Goal: Task Accomplishment & Management: Manage account settings

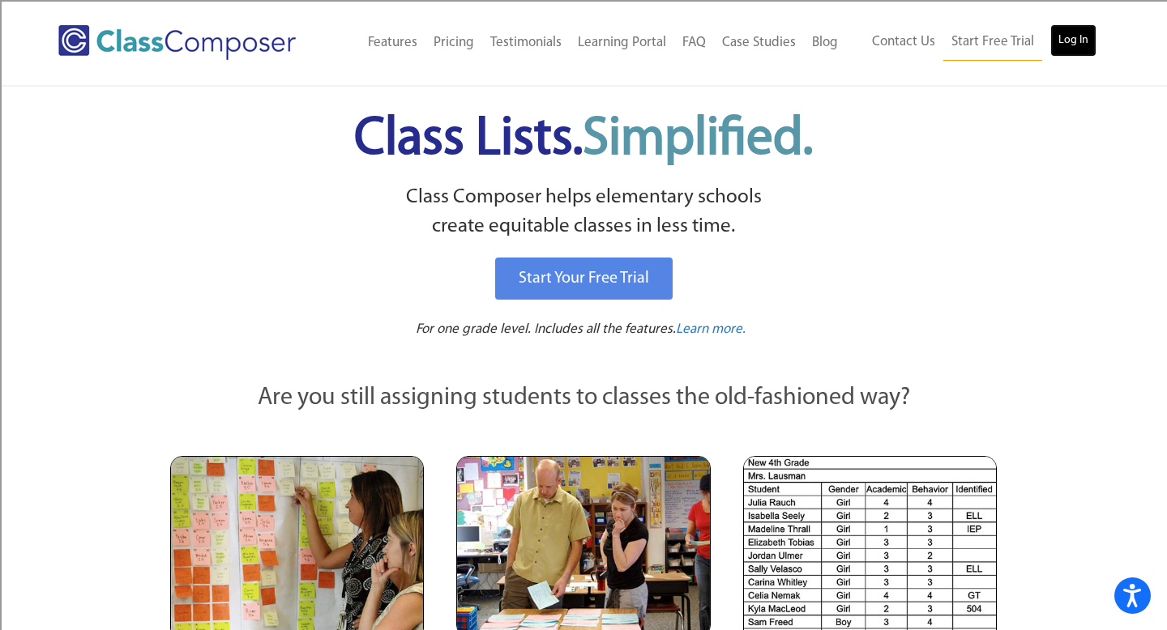
click at [1078, 38] on link "Log In" at bounding box center [1073, 40] width 46 height 32
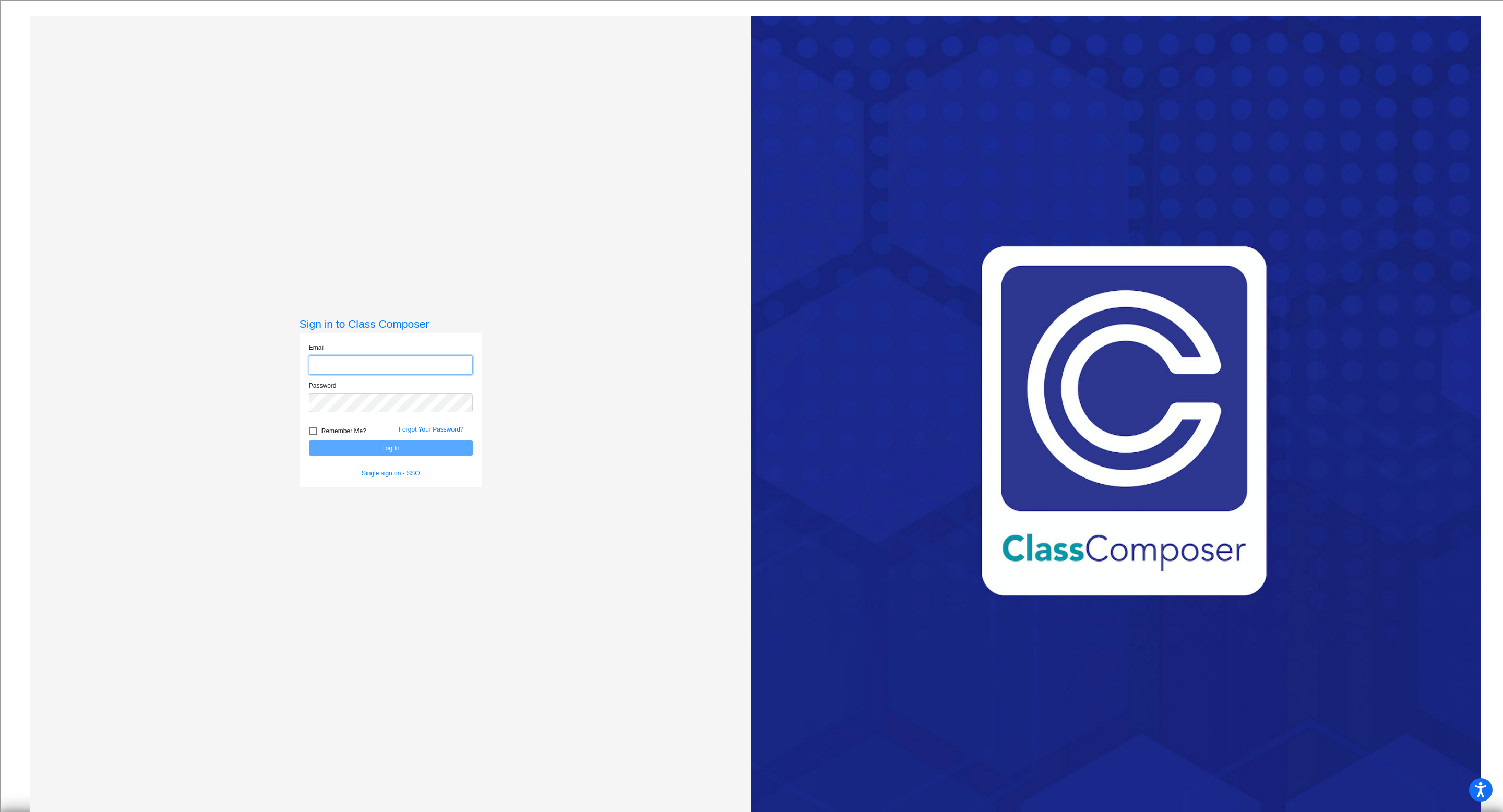
type input "erin.russell@hesperiausd.org"
click at [384, 451] on button "Log In" at bounding box center [391, 448] width 164 height 15
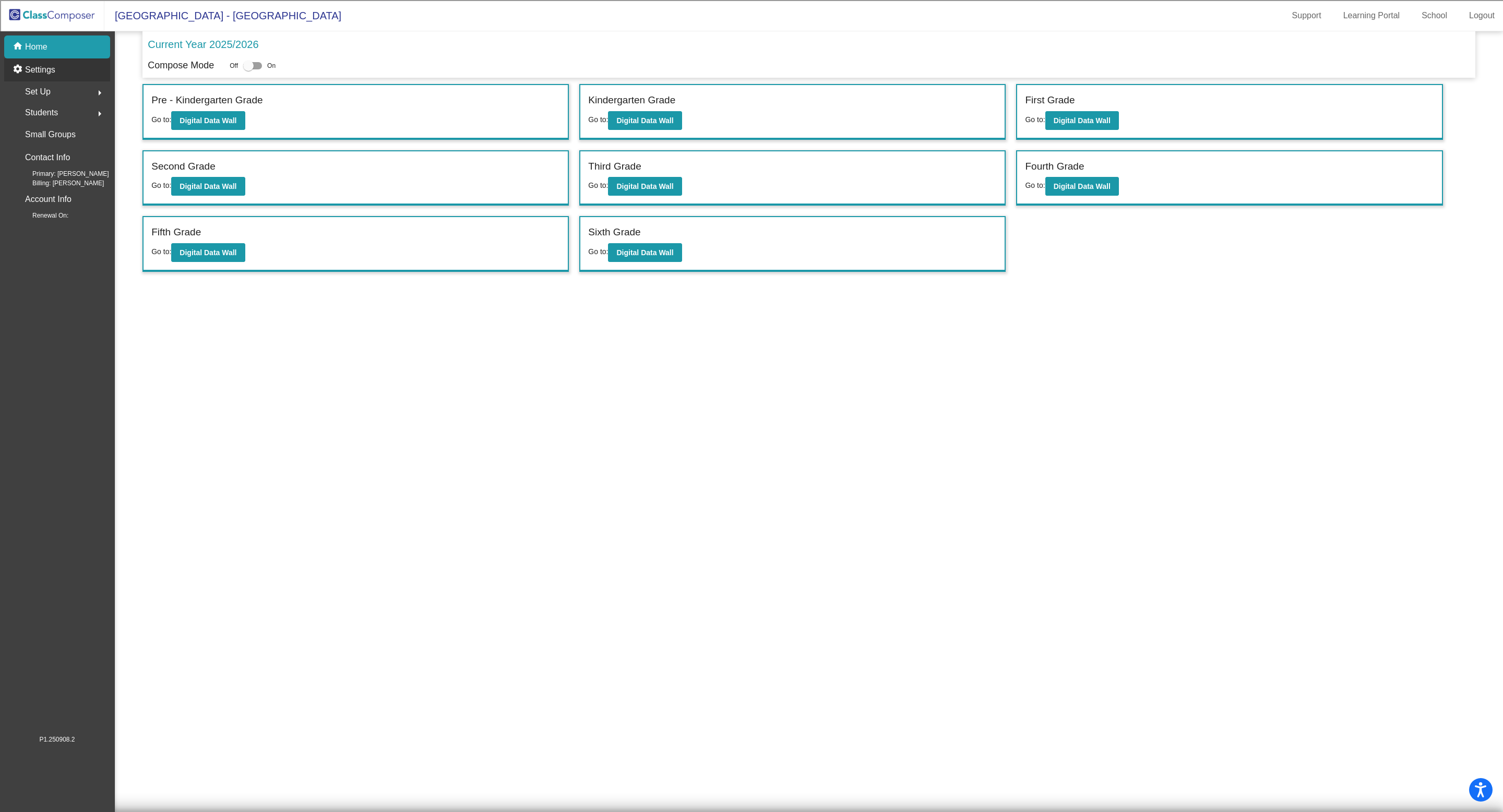
click at [43, 66] on p "Settings" at bounding box center [40, 70] width 30 height 12
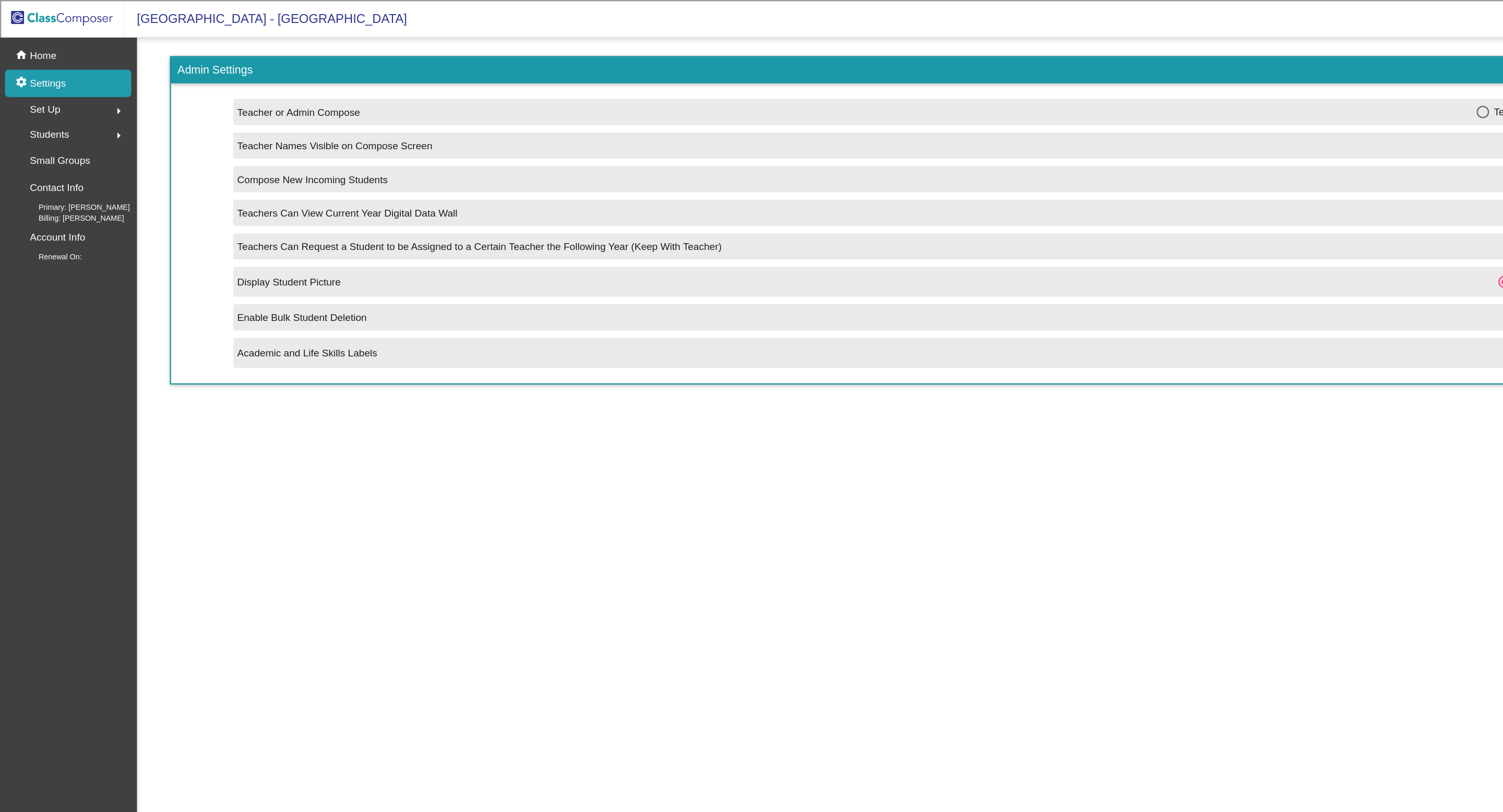
click at [76, 91] on div "Set Up arrow_right" at bounding box center [60, 91] width 100 height 21
click at [66, 155] on link "Users" at bounding box center [60, 160] width 100 height 23
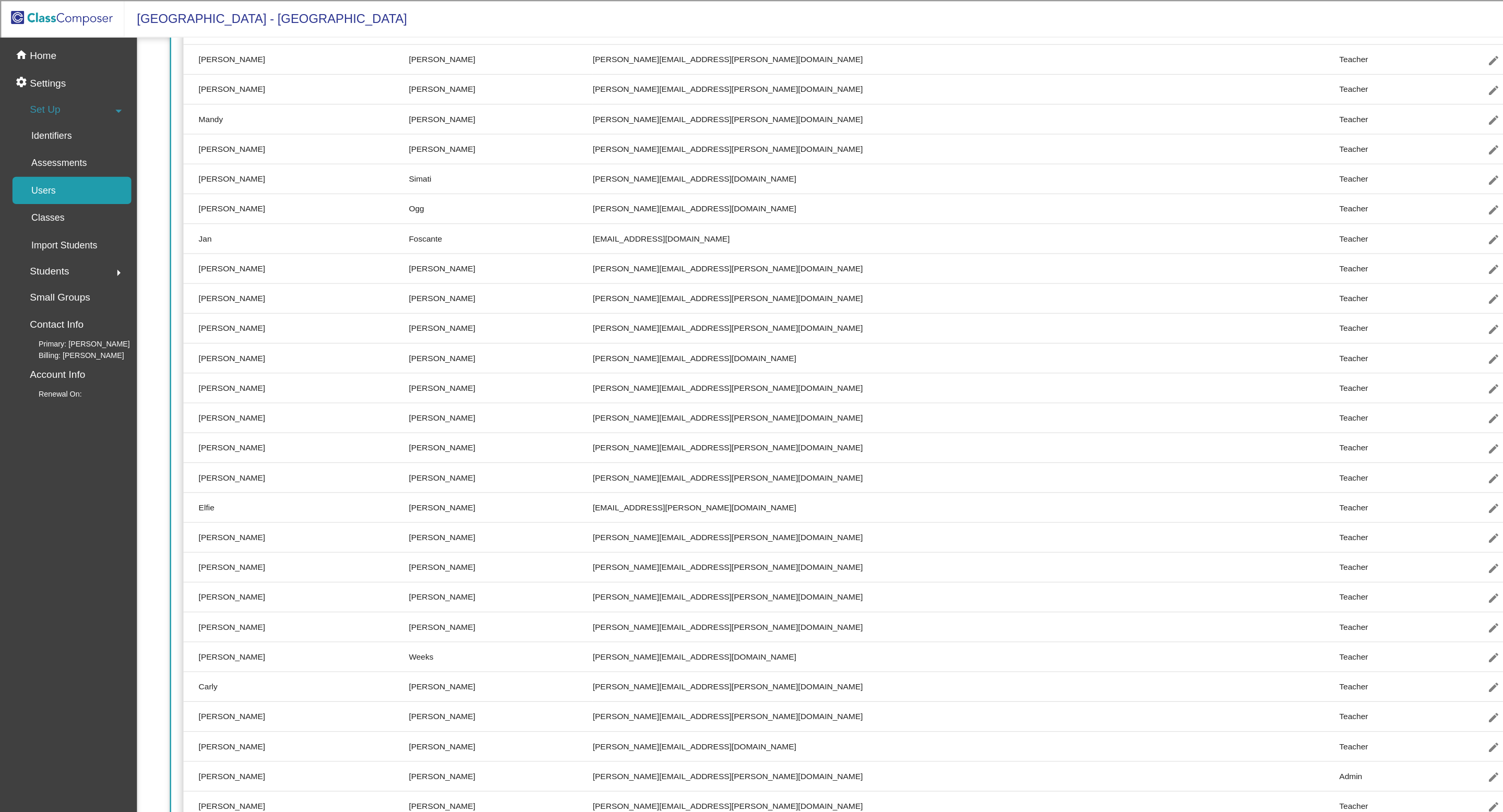
scroll to position [524, 0]
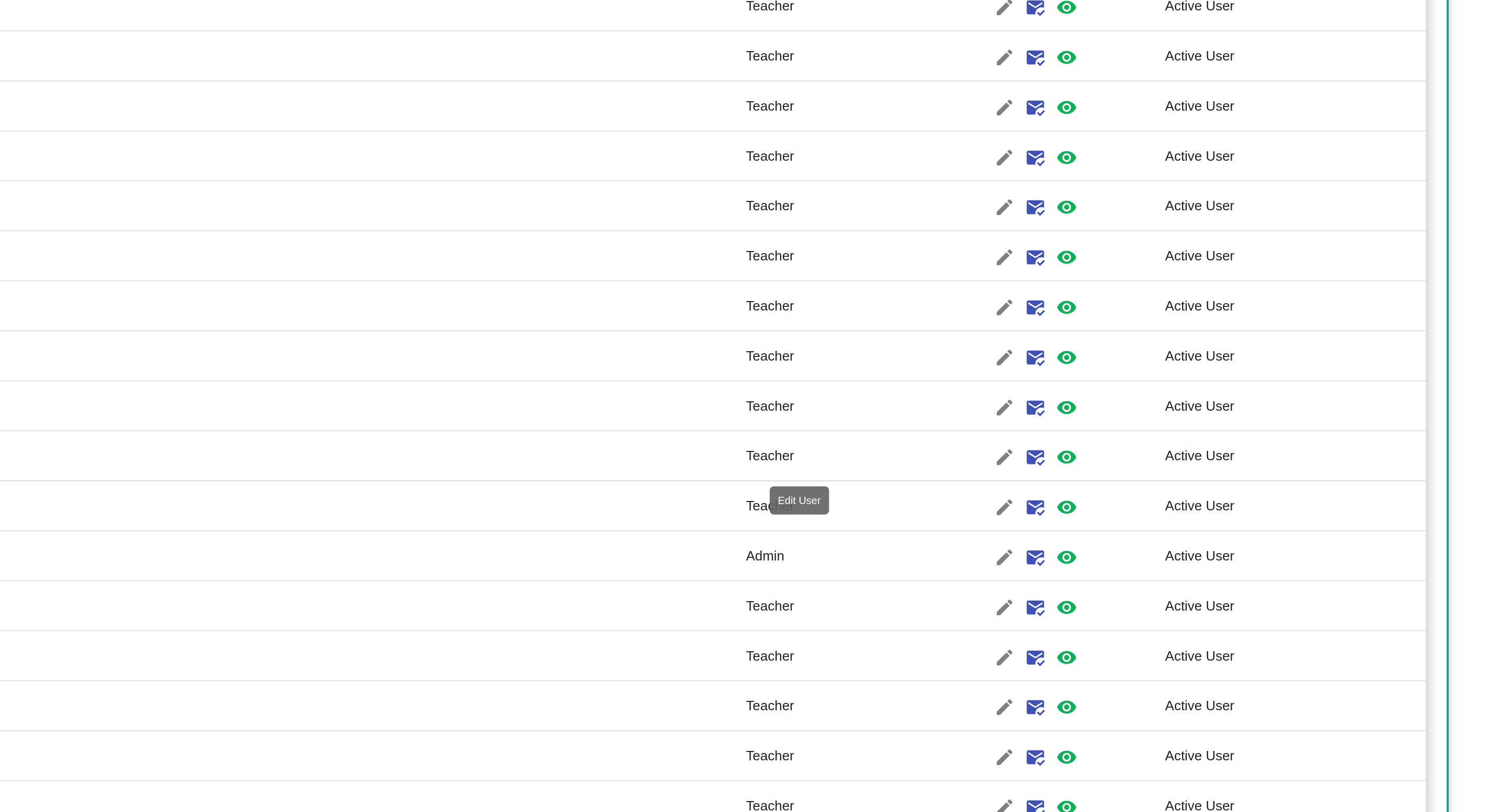
click at [1247, 570] on mat-icon "edit" at bounding box center [1252, 569] width 12 height 12
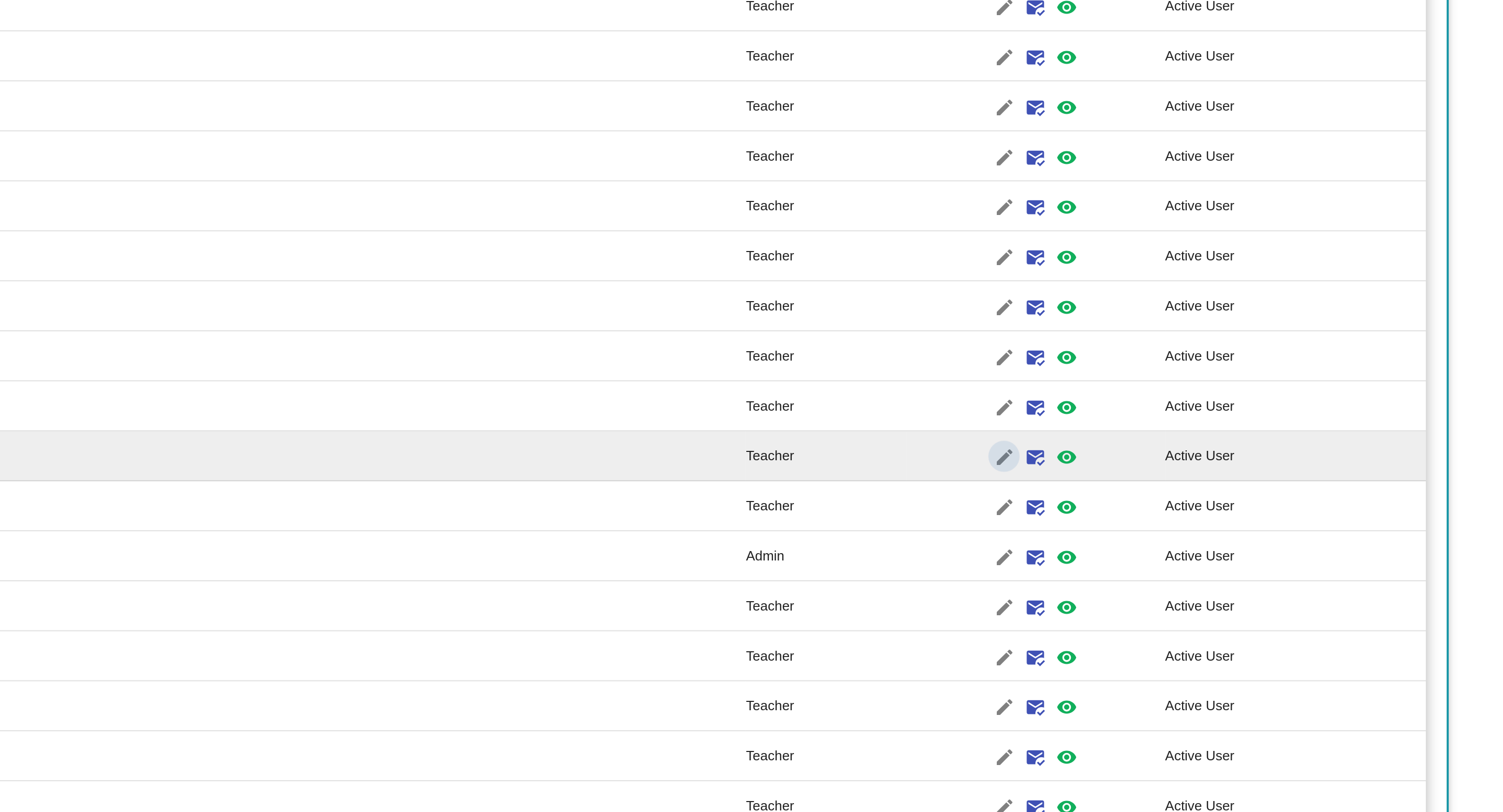
type input "Christine"
type input "Coppinger"
type input "christine.coppinger@hesperiausd.org"
radio input "true"
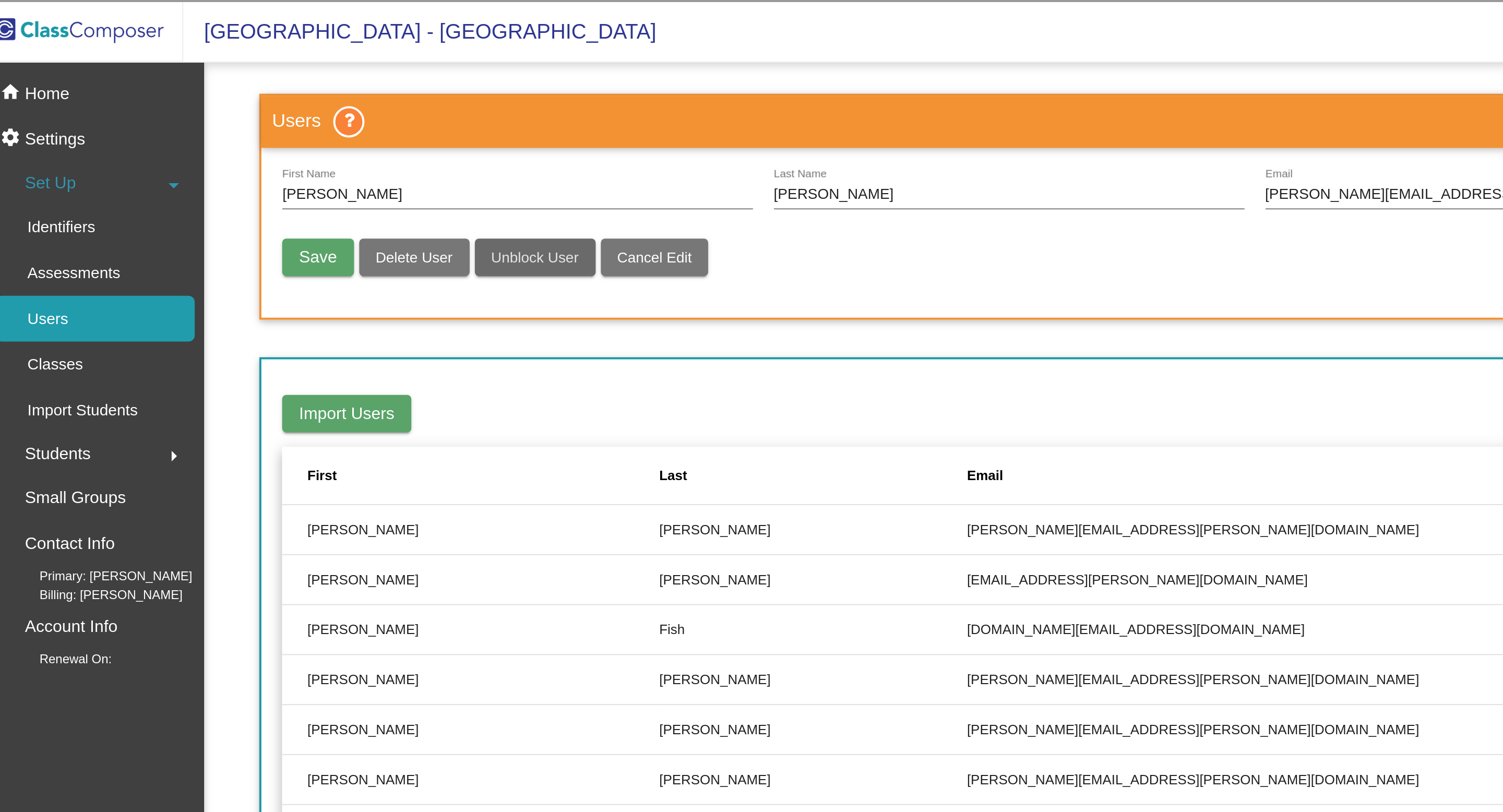
click at [278, 131] on span "Unblock User" at bounding box center [281, 129] width 44 height 8
radio input "false"
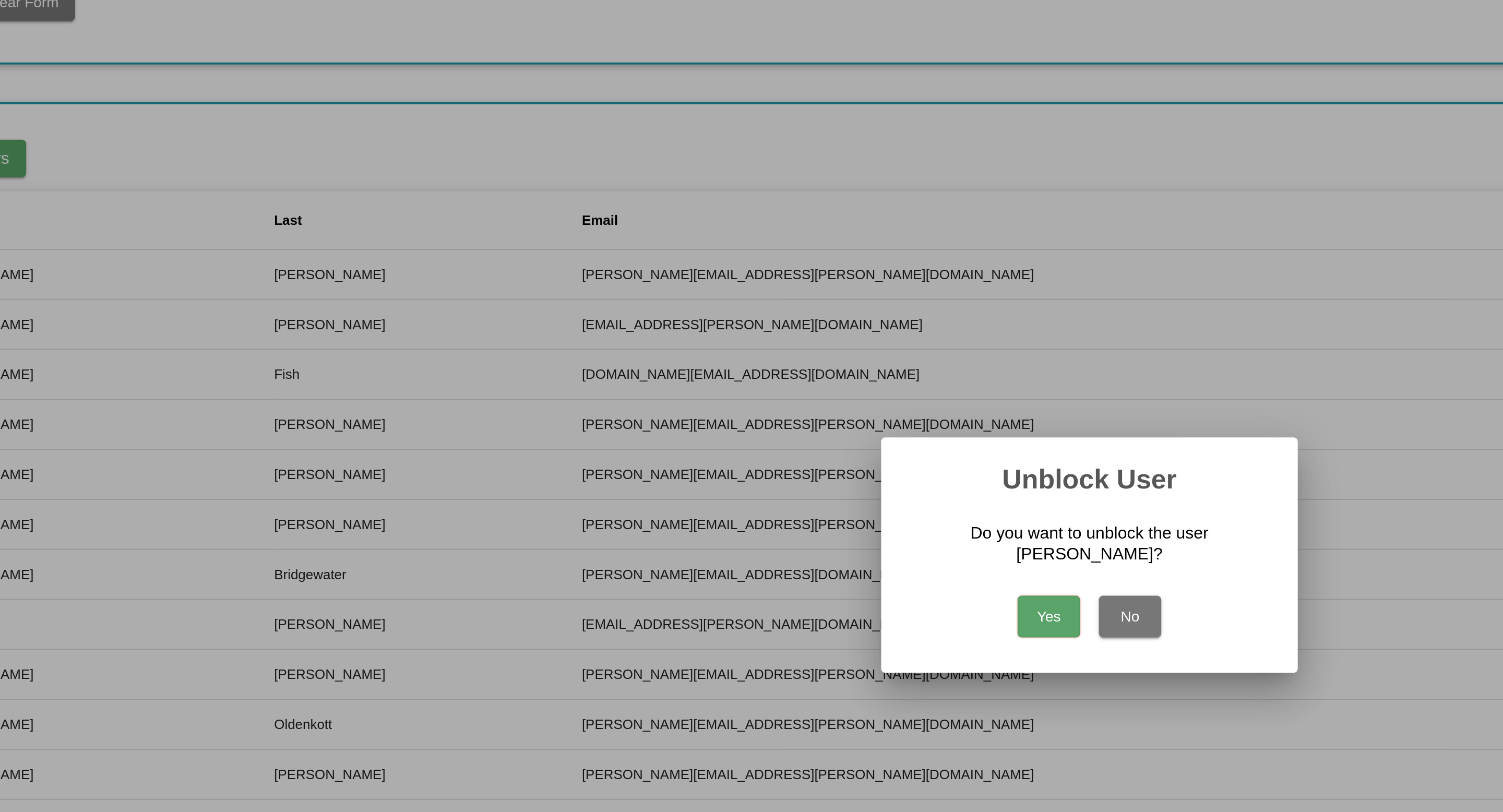
click at [731, 441] on button "Yes" at bounding box center [731, 437] width 32 height 21
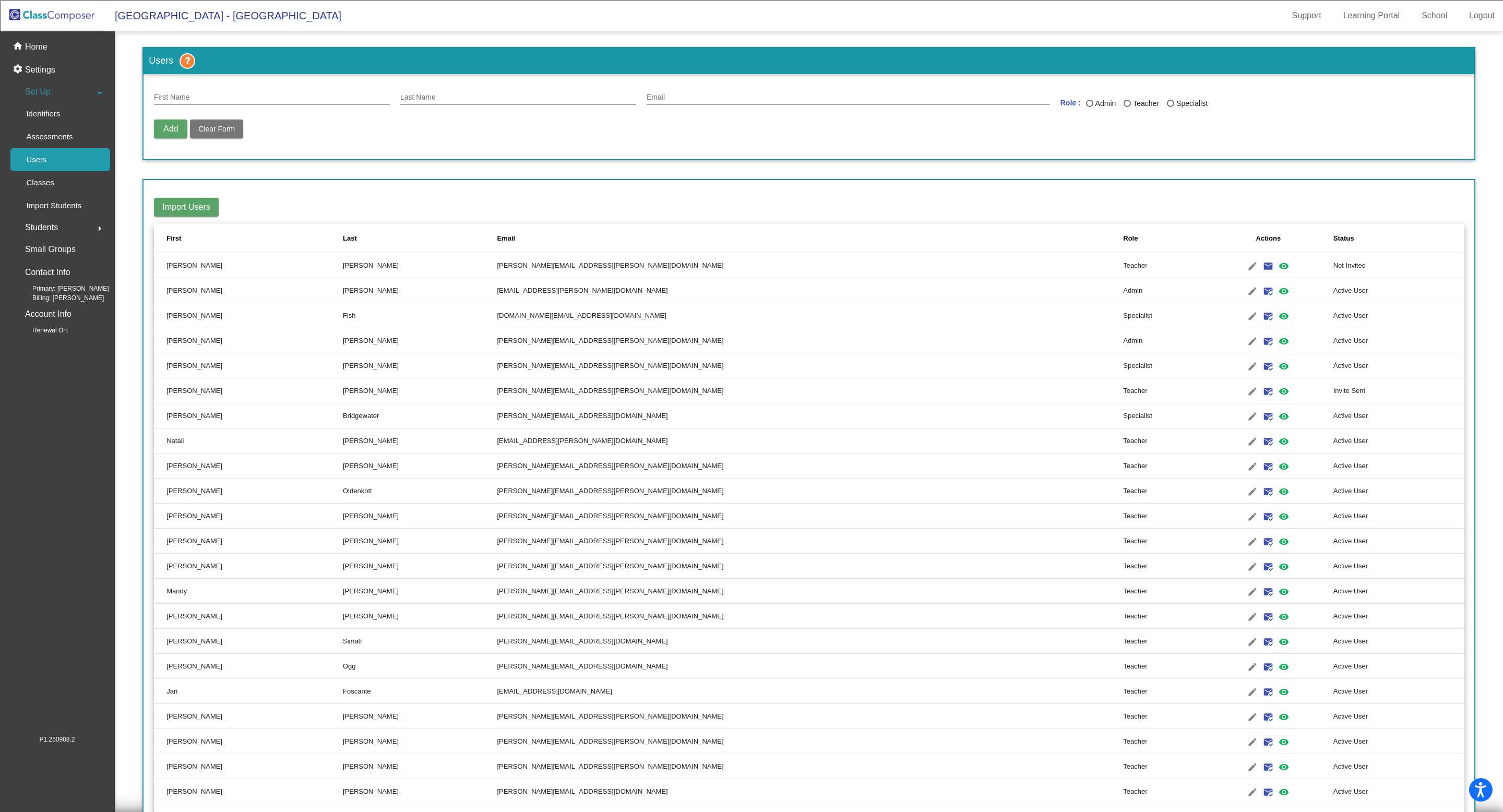
scroll to position [524, 0]
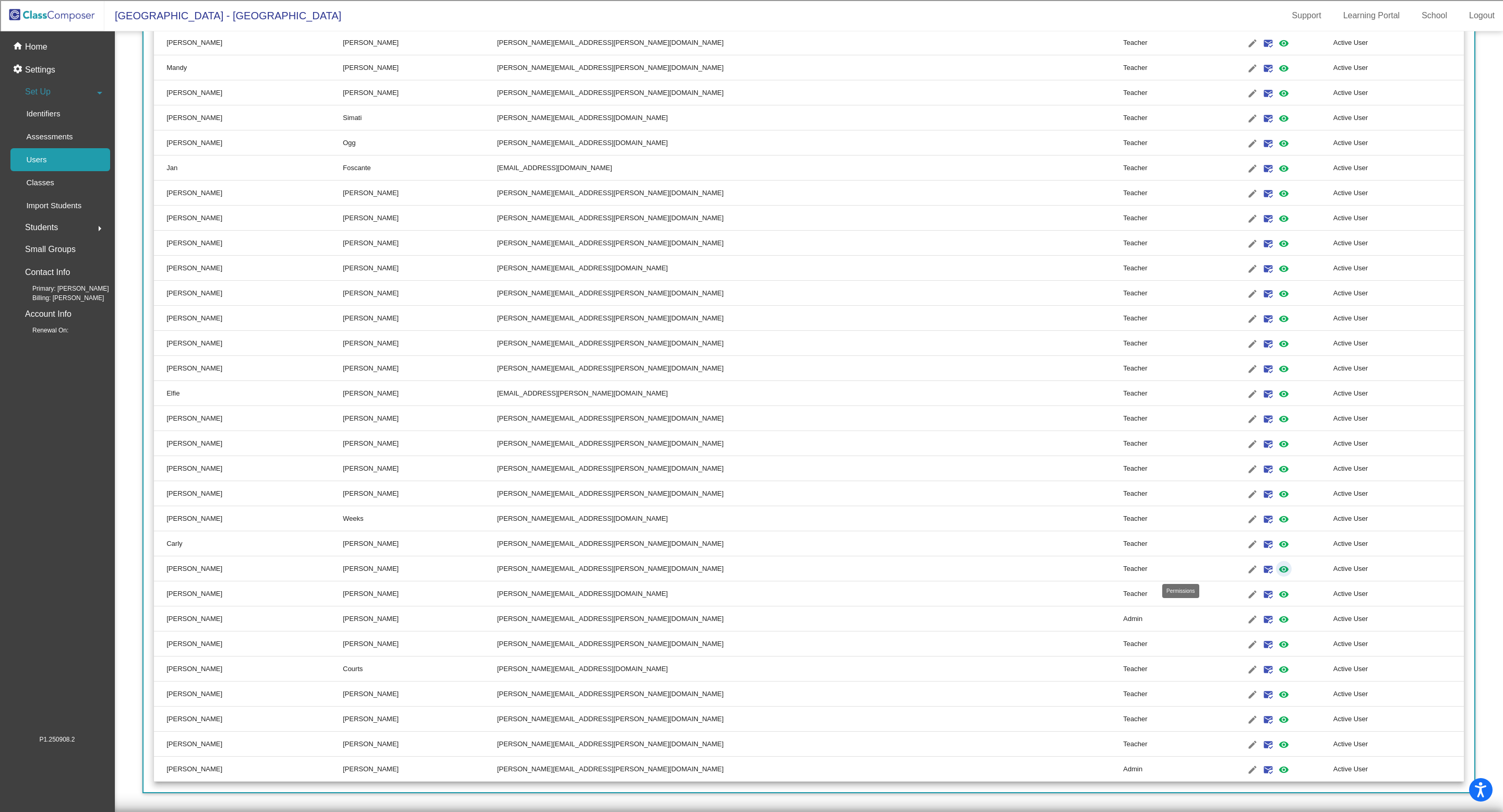
click at [1278, 567] on mat-icon "visibility" at bounding box center [1283, 569] width 12 height 12
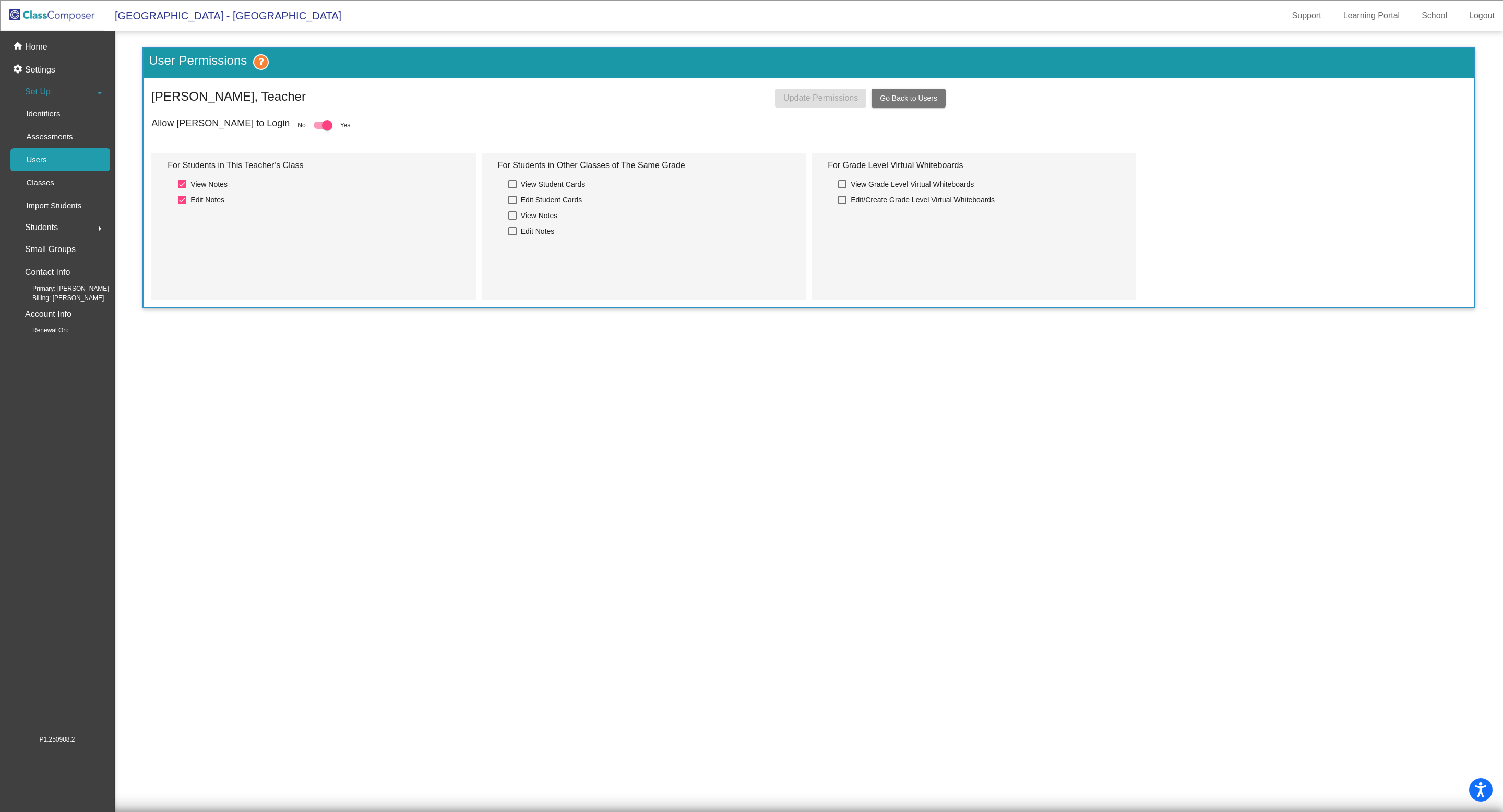
click at [1185, 568] on mat-sidenav-content "User Permissions Christine Coppinger, Teacher Update Permissions Go Back to Use…" at bounding box center [809, 422] width 1388 height 780
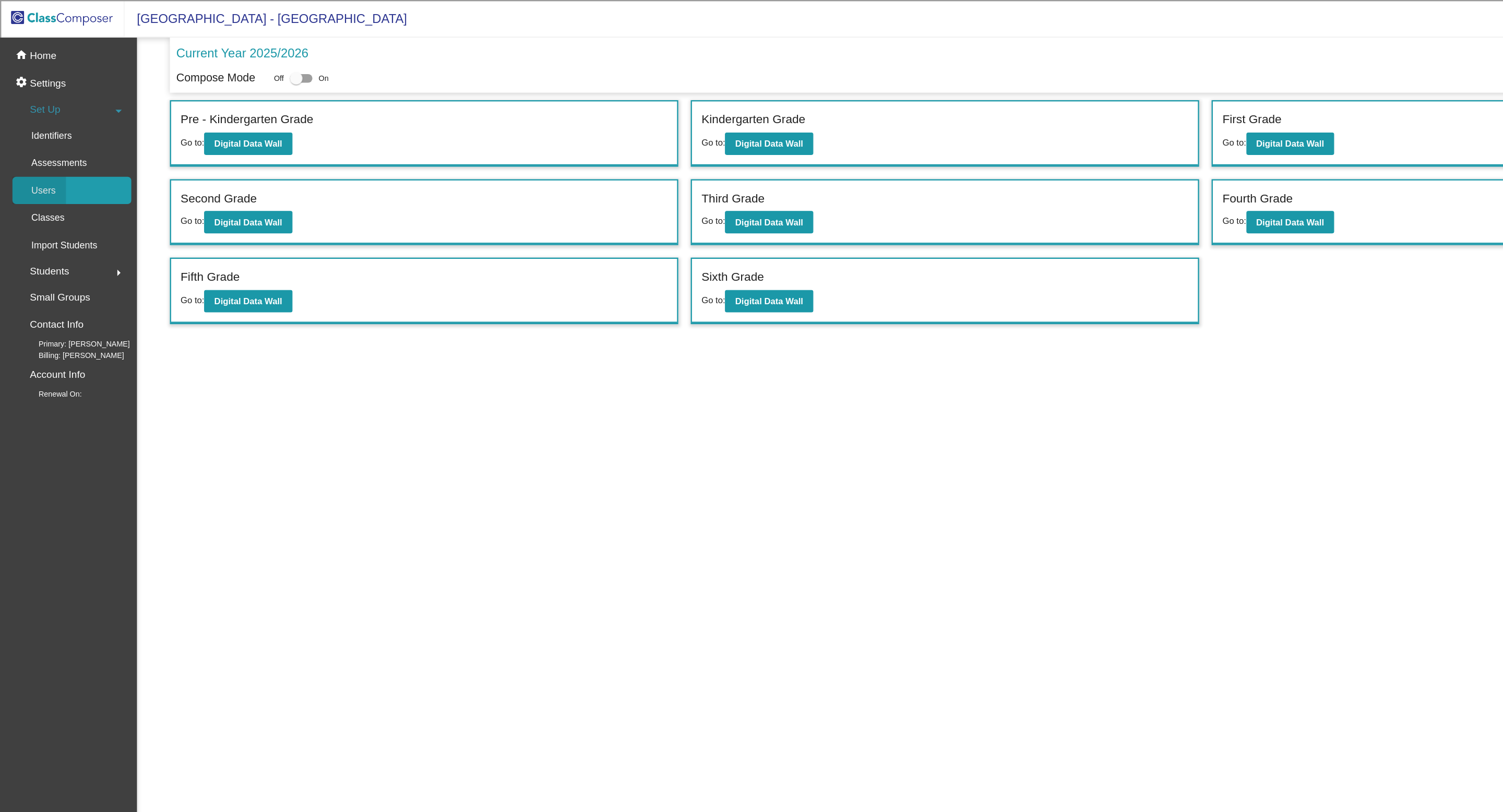
click at [40, 158] on p "Users" at bounding box center [37, 159] width 21 height 12
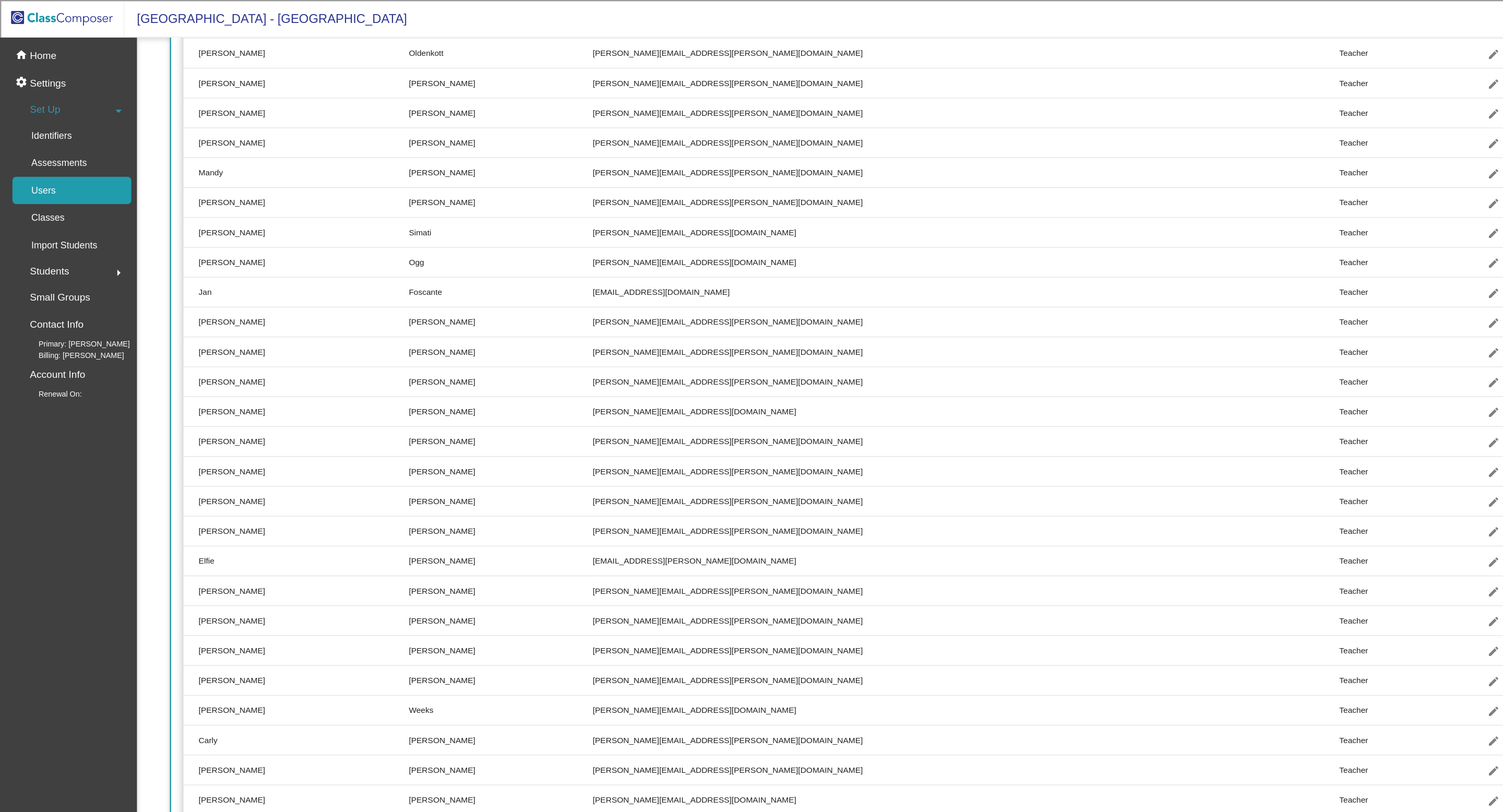
scroll to position [448, 0]
click at [1278, 645] on mat-icon "visibility" at bounding box center [1283, 644] width 12 height 12
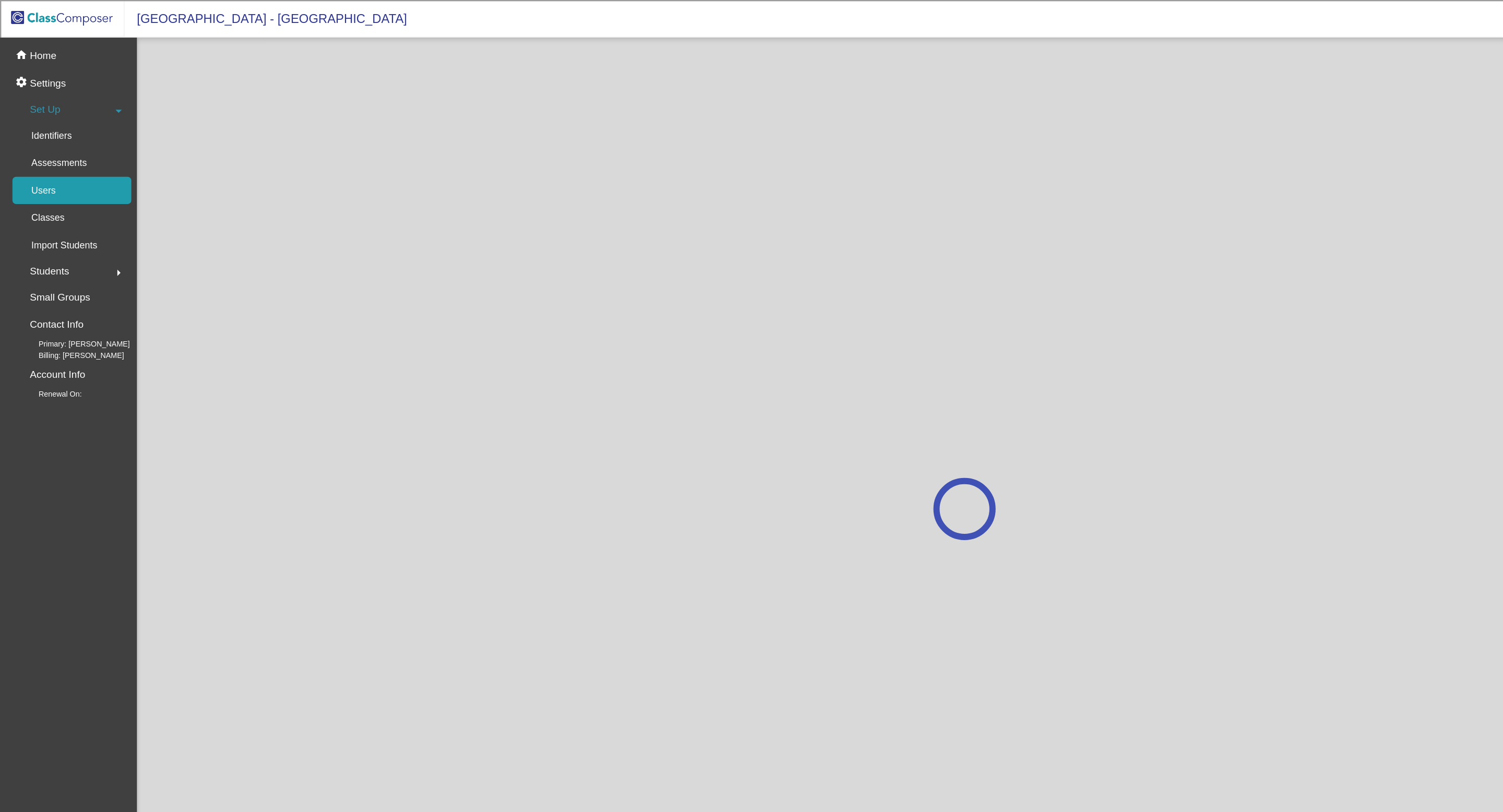
scroll to position [0, 0]
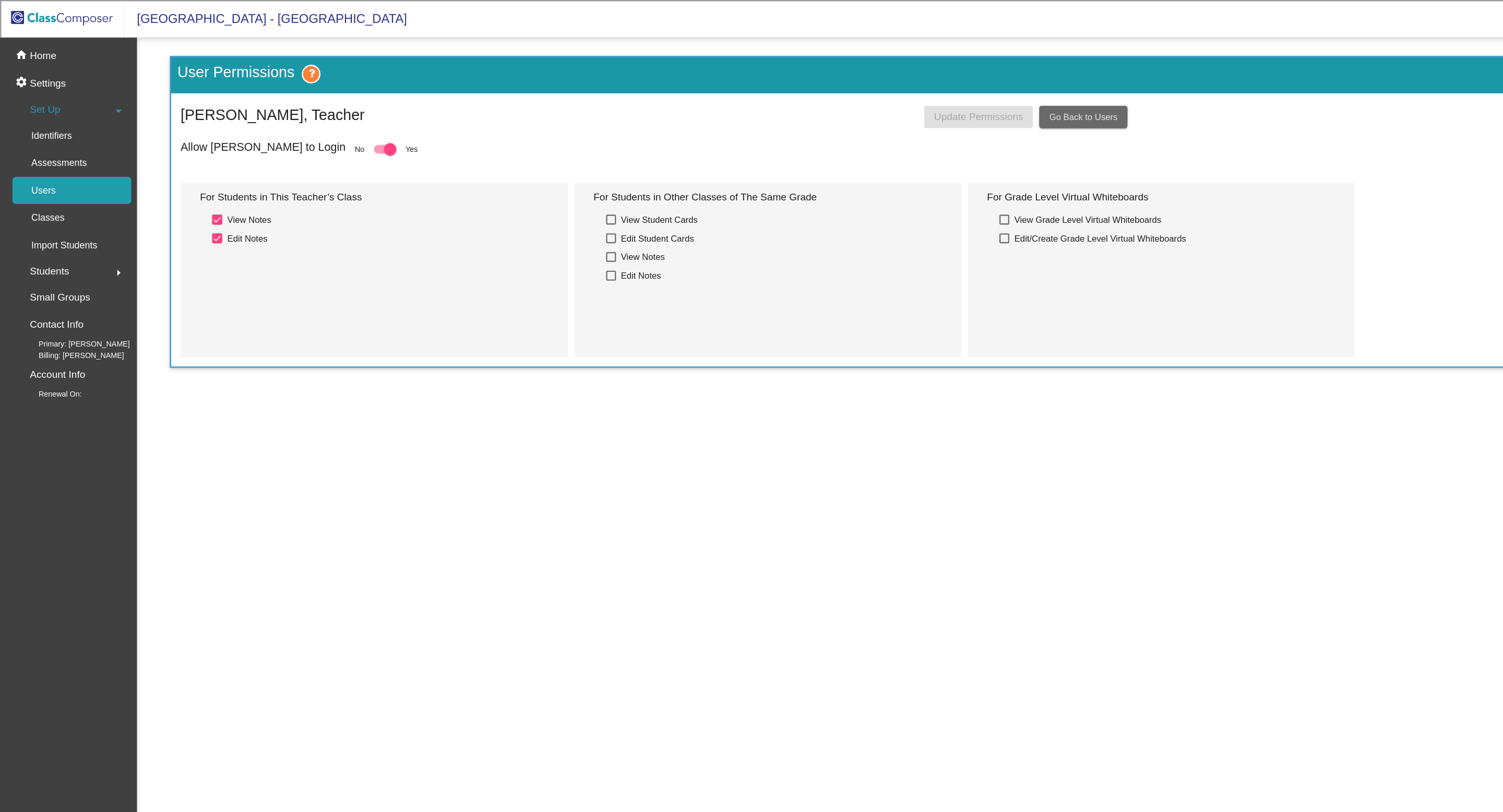
click at [897, 96] on span "Go Back to Users" at bounding box center [908, 98] width 57 height 8
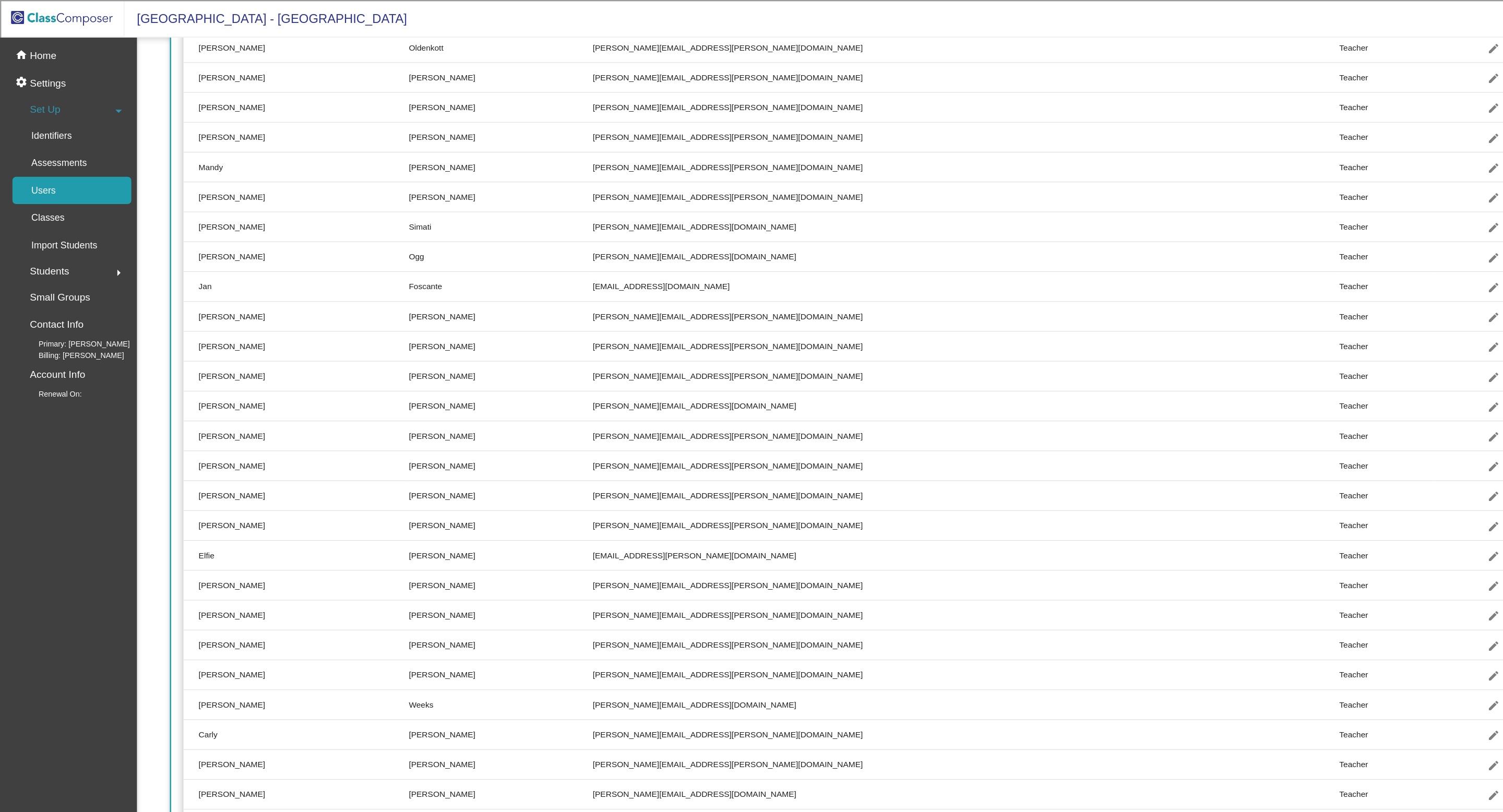
scroll to position [509, 0]
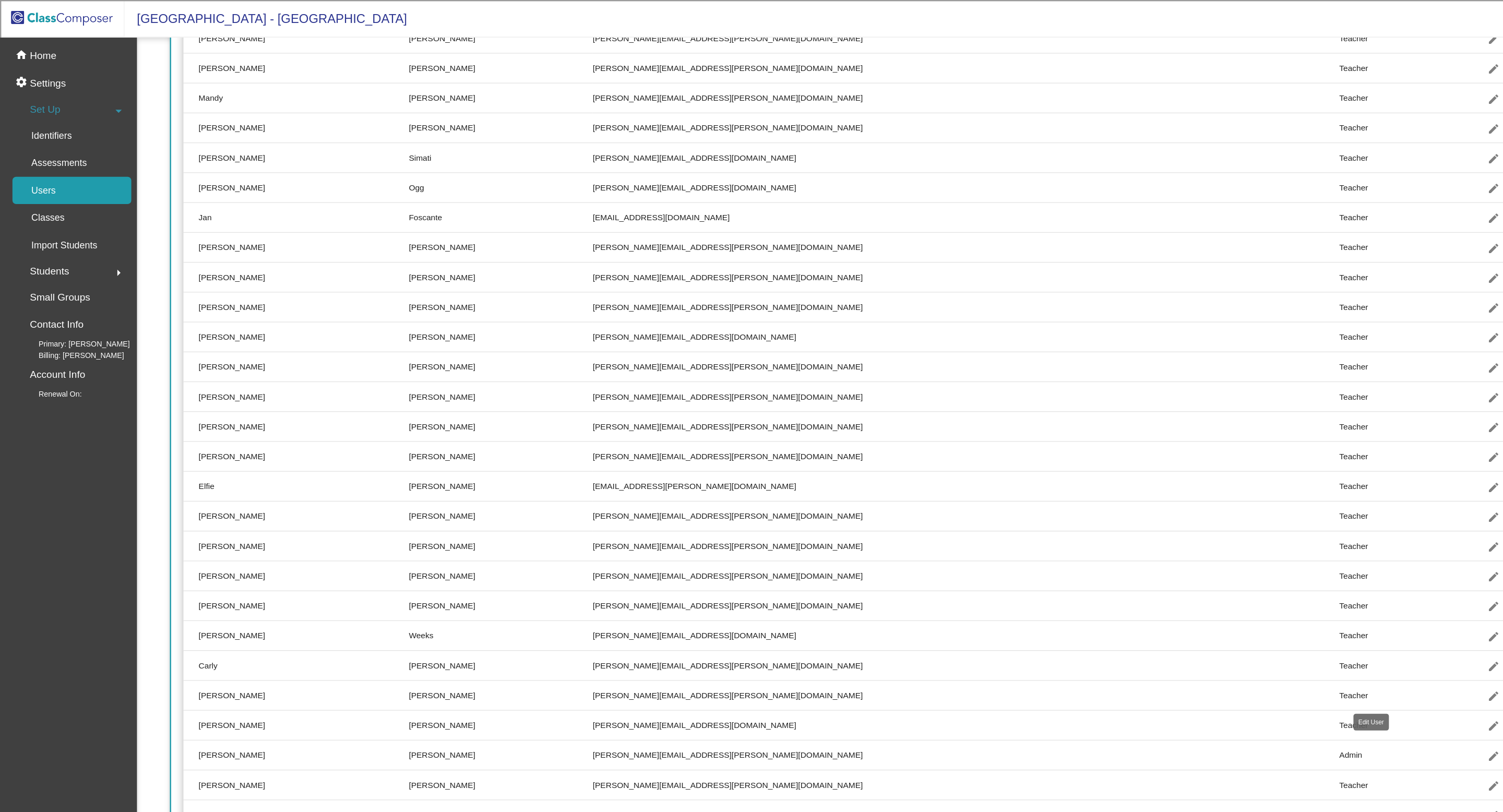
click at [1247, 581] on mat-icon "edit" at bounding box center [1252, 583] width 12 height 12
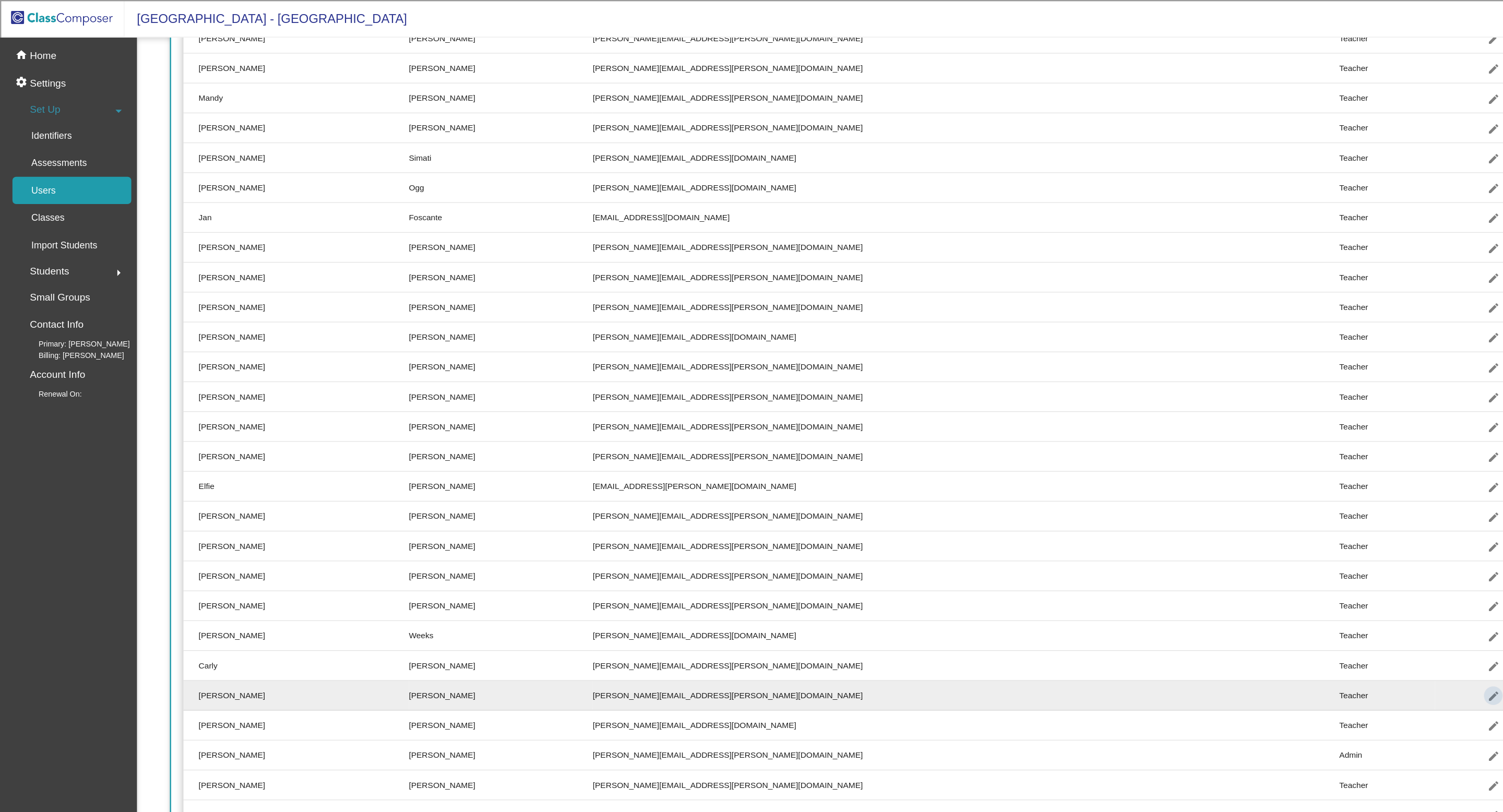
type input "Christine"
type input "Coppinger"
type input "christine.coppinger@hesperiausd.org"
radio input "true"
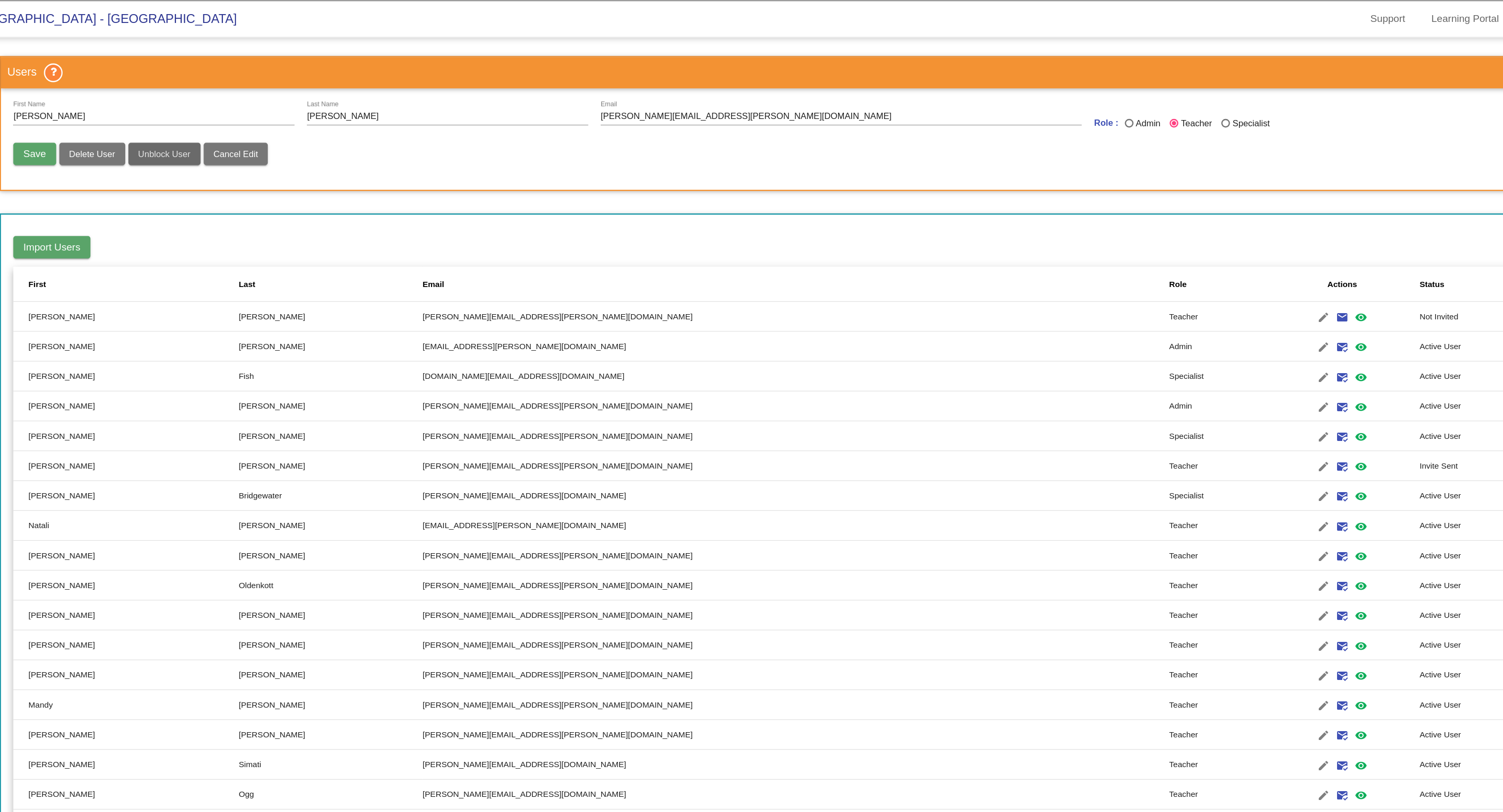
click at [285, 131] on span "Unblock User" at bounding box center [281, 129] width 44 height 8
radio input "false"
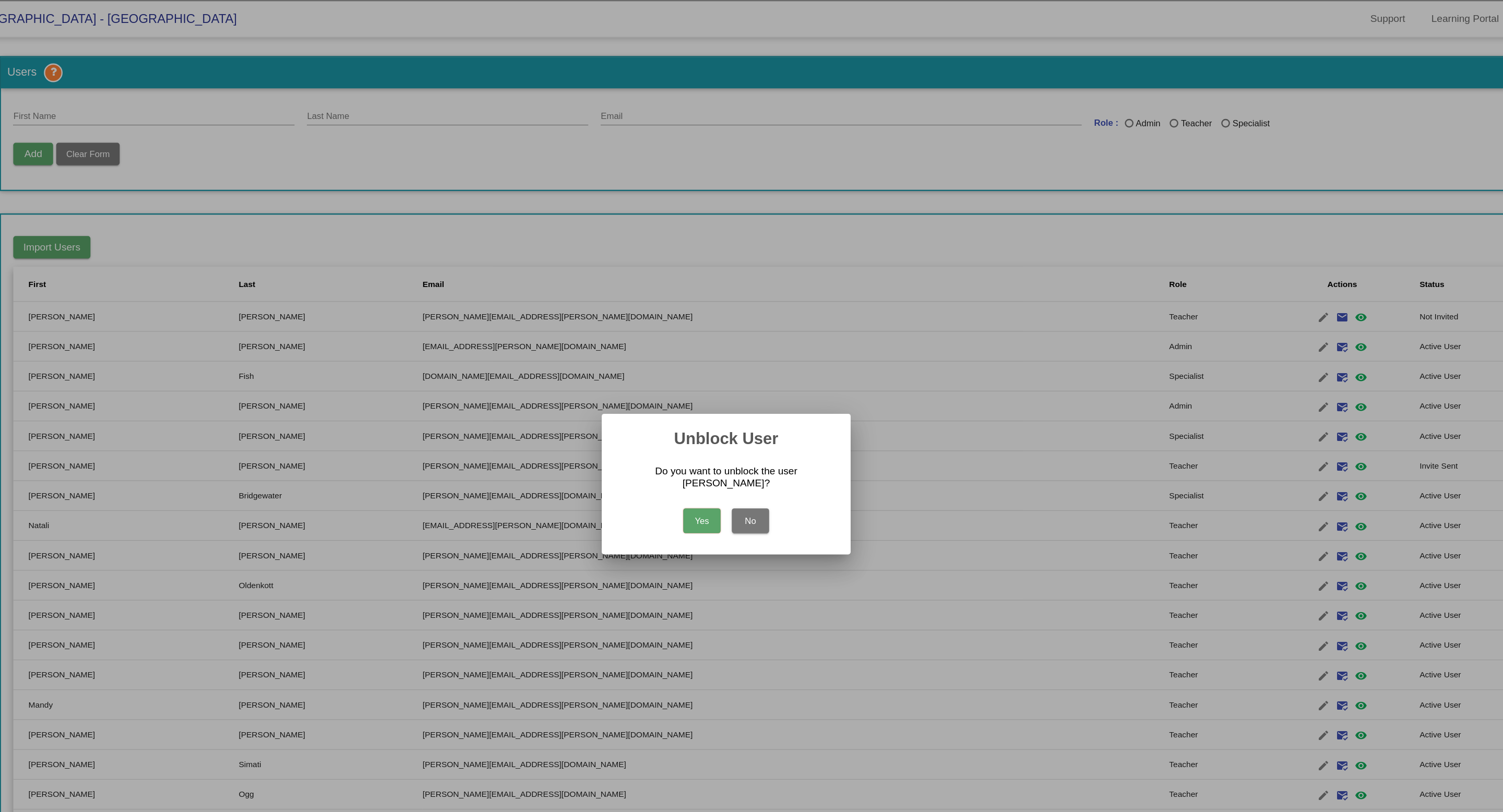
click at [736, 443] on button "Yes" at bounding box center [731, 437] width 32 height 21
